Goal: Transaction & Acquisition: Purchase product/service

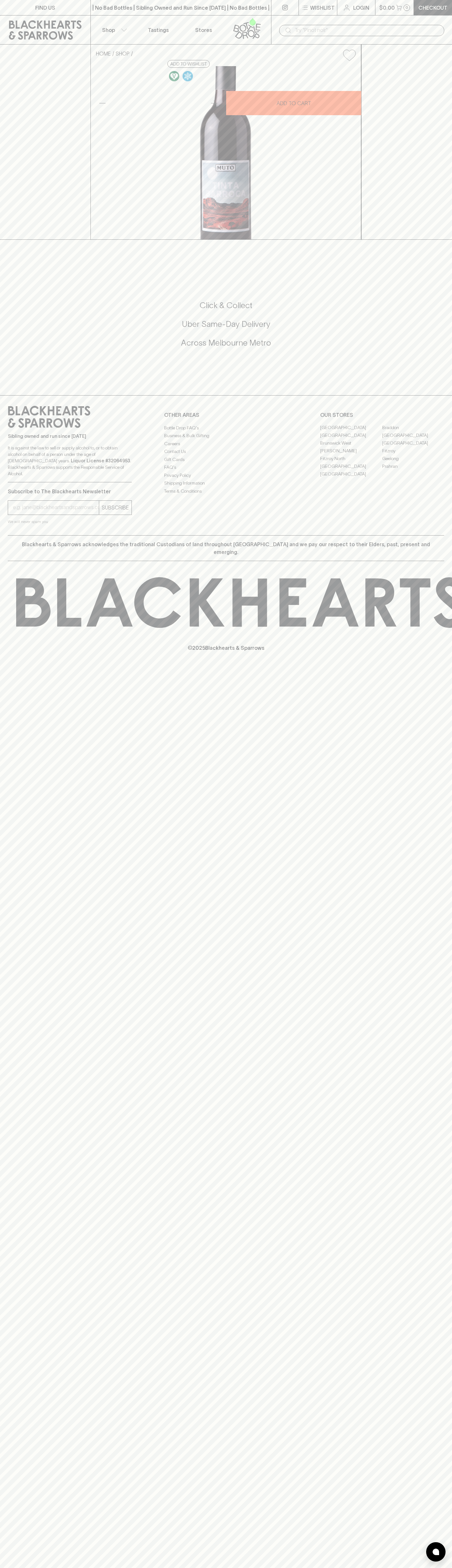
click at [369, 2] on link "Login" at bounding box center [356, 7] width 38 height 15
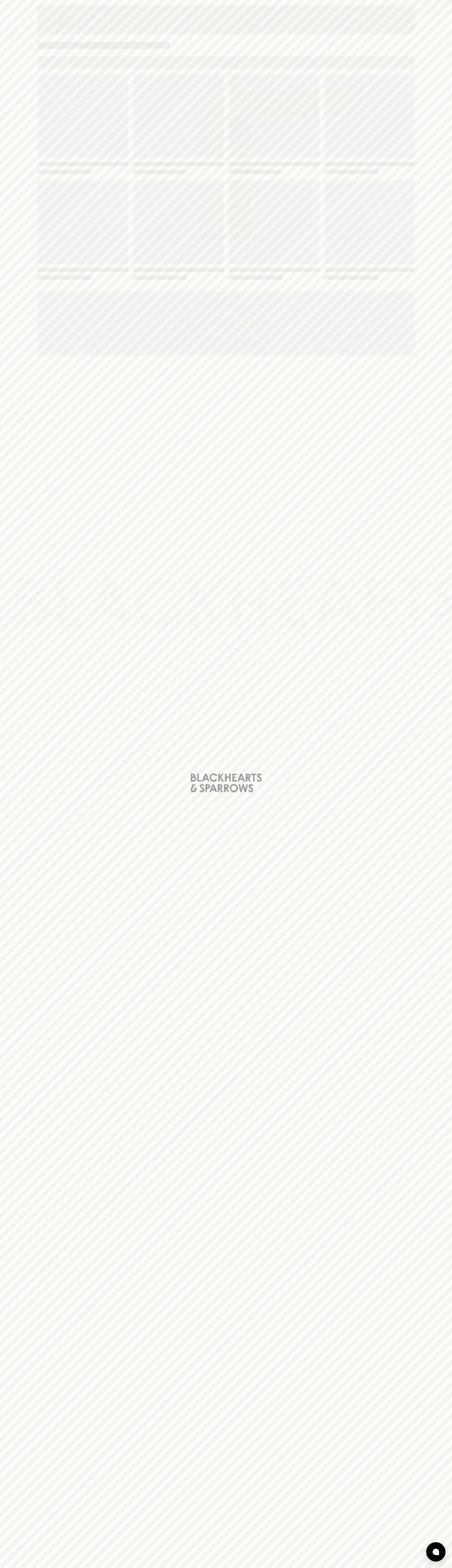
click at [434, 233] on div "Loading" at bounding box center [226, 784] width 452 height 1568
click at [297, 1567] on html "FIND US | No Bad Bottles | Sibling Owned and Run Since [DATE] | No Bad Bottles …" at bounding box center [226, 784] width 452 height 1568
click at [23, 513] on div "Loading" at bounding box center [226, 784] width 452 height 1568
